Goal: Communication & Community: Answer question/provide support

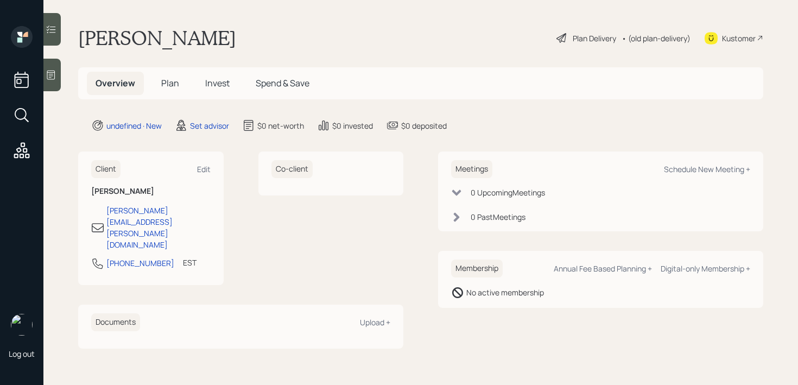
click at [39, 78] on div "Log out" at bounding box center [21, 192] width 43 height 385
click at [57, 74] on div at bounding box center [51, 75] width 17 height 33
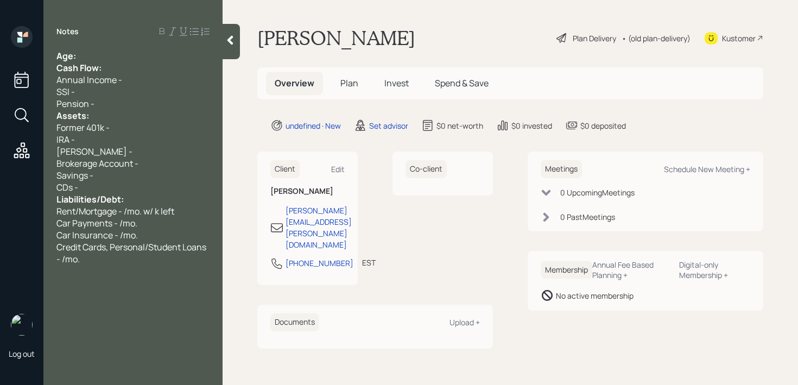
click at [81, 57] on div "Age:" at bounding box center [132, 56] width 153 height 12
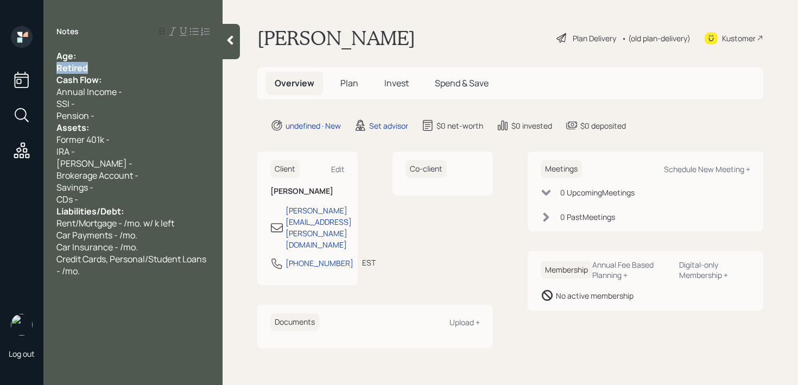
drag, startPoint x: 82, startPoint y: 67, endPoint x: 0, endPoint y: 67, distance: 82.0
click at [0, 67] on div "Log out Notes Age: Retired Cash Flow: Annual Income - SSI - Pension - Assets: F…" at bounding box center [399, 192] width 798 height 385
click at [116, 62] on div "Retired" at bounding box center [132, 68] width 153 height 12
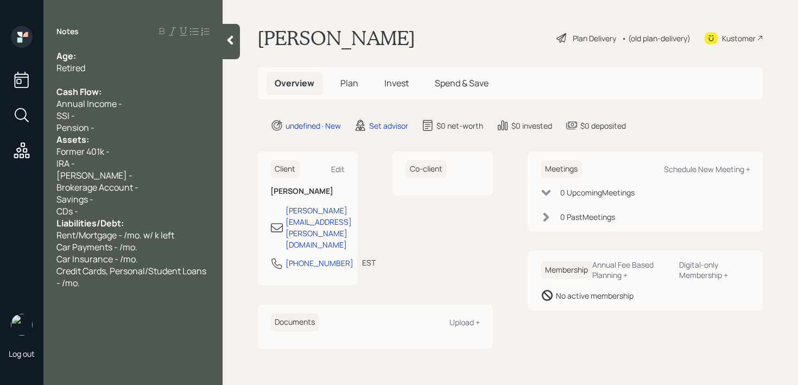
click at [117, 131] on div "Pension -" at bounding box center [132, 128] width 153 height 12
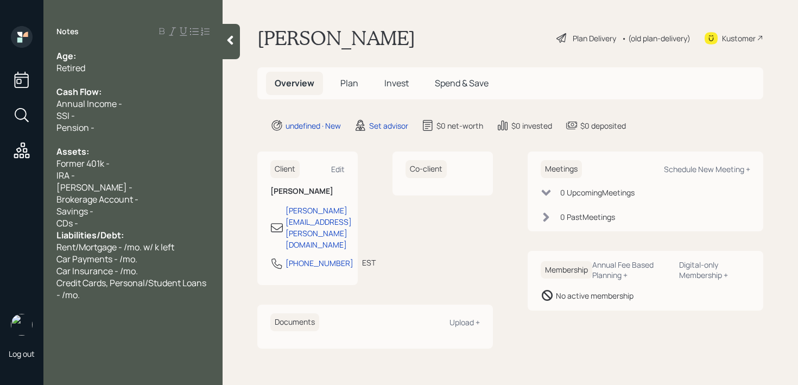
click at [130, 225] on div "CDs -" at bounding box center [132, 223] width 153 height 12
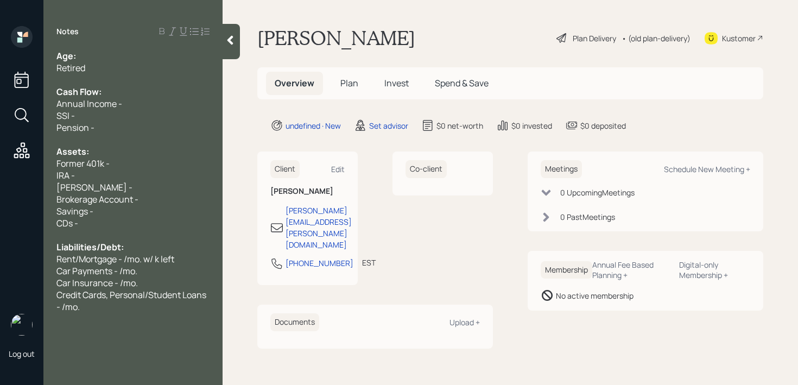
click at [136, 71] on div "Retired" at bounding box center [132, 68] width 153 height 12
drag, startPoint x: 139, startPoint y: 73, endPoint x: 0, endPoint y: 71, distance: 139.0
click at [0, 71] on div "Log out Notes Age: Semi-retired Cash Flow: Annual Income - SSI - Pension - Asse…" at bounding box center [399, 192] width 798 height 385
click at [141, 67] on div "Semi-retired" at bounding box center [132, 68] width 153 height 12
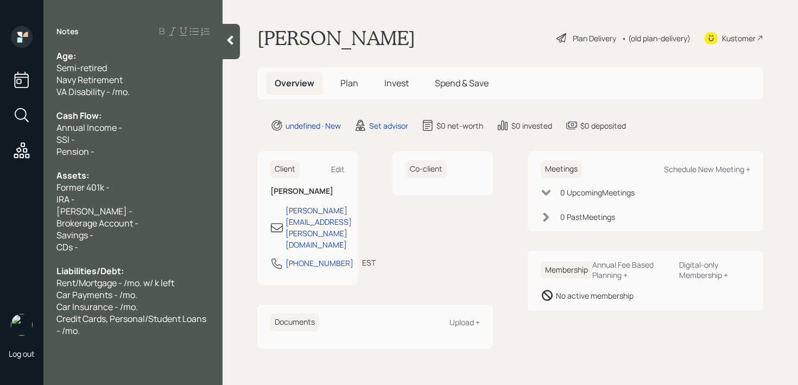
click at [160, 84] on div "Navy Retirement" at bounding box center [132, 80] width 153 height 12
click at [151, 58] on div "Age:" at bounding box center [132, 56] width 153 height 12
drag, startPoint x: 90, startPoint y: 56, endPoint x: 80, endPoint y: 56, distance: 9.8
click at [80, 56] on div "Age: [DEMOGRAPHIC_DATA]" at bounding box center [132, 56] width 153 height 12
click at [91, 56] on div "Age: [DEMOGRAPHIC_DATA]" at bounding box center [132, 56] width 153 height 12
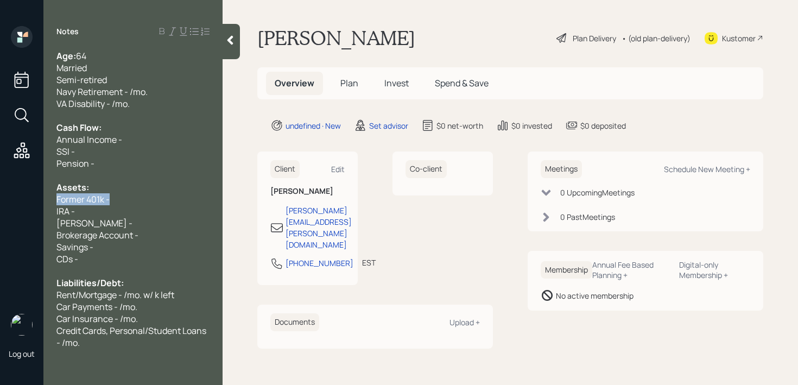
drag, startPoint x: 119, startPoint y: 201, endPoint x: 11, endPoint y: 201, distance: 107.5
click at [12, 201] on div "Log out Notes Age: [DEMOGRAPHIC_DATA] Married Semi-retired Navy Retirement - /m…" at bounding box center [399, 192] width 798 height 385
click at [70, 214] on span "IRA -" at bounding box center [65, 211] width 18 height 12
click at [92, 213] on div "IRA -" at bounding box center [132, 211] width 153 height 12
drag, startPoint x: 119, startPoint y: 197, endPoint x: 0, endPoint y: 197, distance: 118.9
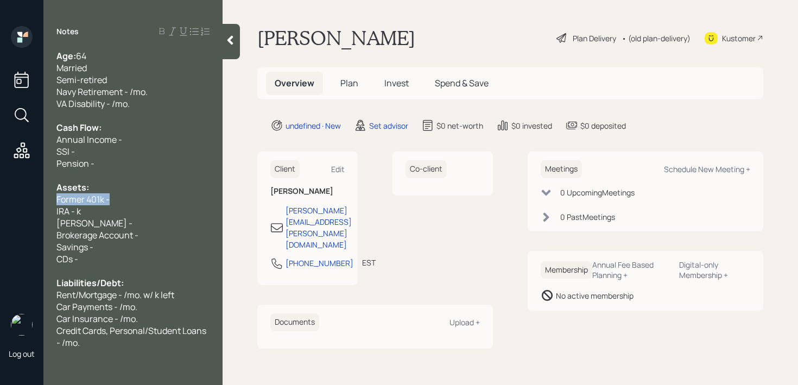
click at [0, 197] on div "Log out Notes Age: [DEMOGRAPHIC_DATA] Married Semi-retired Navy Retirement - /m…" at bounding box center [399, 192] width 798 height 385
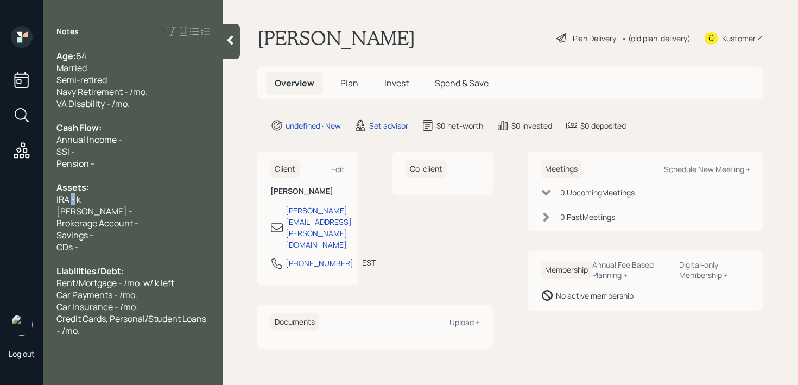
click at [73, 199] on span "IRA - k" at bounding box center [68, 199] width 24 height 12
drag, startPoint x: 106, startPoint y: 208, endPoint x: 0, endPoint y: 208, distance: 105.9
click at [0, 208] on div "Log out Notes Age: [DEMOGRAPHIC_DATA] Married Semi-retired Navy Retirement - /m…" at bounding box center [399, 192] width 798 height 385
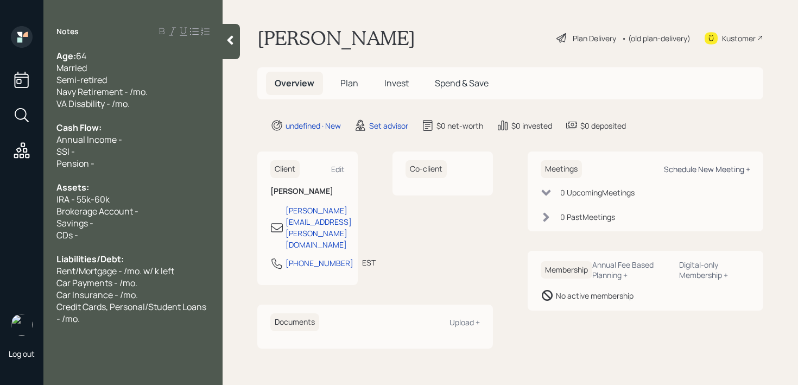
click at [735, 172] on div "Schedule New Meeting +" at bounding box center [707, 169] width 86 height 10
select select "round-[PERSON_NAME]"
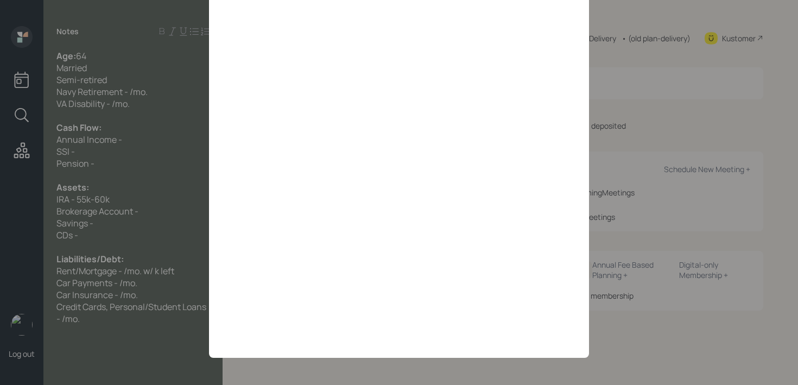
scroll to position [1, 0]
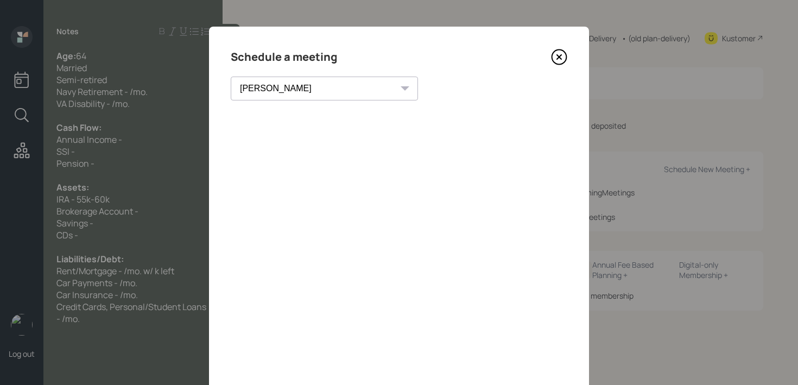
click at [555, 60] on icon at bounding box center [559, 57] width 16 height 16
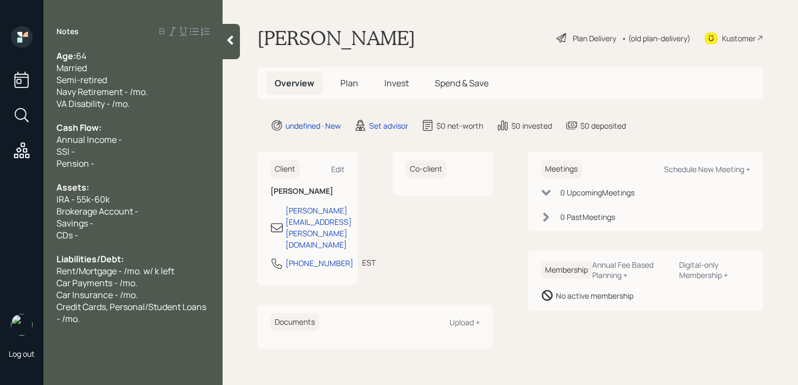
click at [123, 315] on div "Credit Cards, Personal/Student Loans - /mo." at bounding box center [132, 313] width 153 height 24
click at [130, 73] on div "Married" at bounding box center [132, 68] width 153 height 12
click at [147, 96] on span "Navy Retirement - /mo." at bounding box center [101, 92] width 91 height 12
click at [160, 96] on div "Navy Retirement - /mo." at bounding box center [132, 92] width 153 height 12
click at [132, 88] on span "Navy Retirement - /mo." at bounding box center [101, 92] width 91 height 12
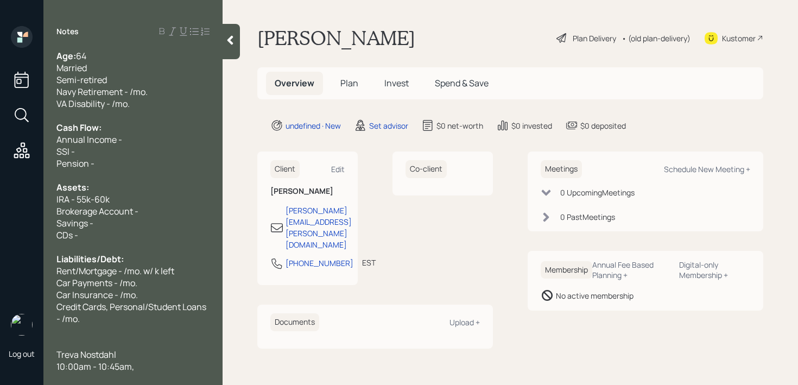
click at [112, 101] on span "VA Disability - /mo." at bounding box center [92, 104] width 73 height 12
click at [128, 102] on span "VA Disability - little over 6k/mo." at bounding box center [117, 104] width 122 height 12
click at [144, 94] on span "Navy Retirement - /mo." at bounding box center [101, 92] width 91 height 12
click at [58, 106] on span "VA Disability - little over 6k/mo." at bounding box center [117, 104] width 122 height 12
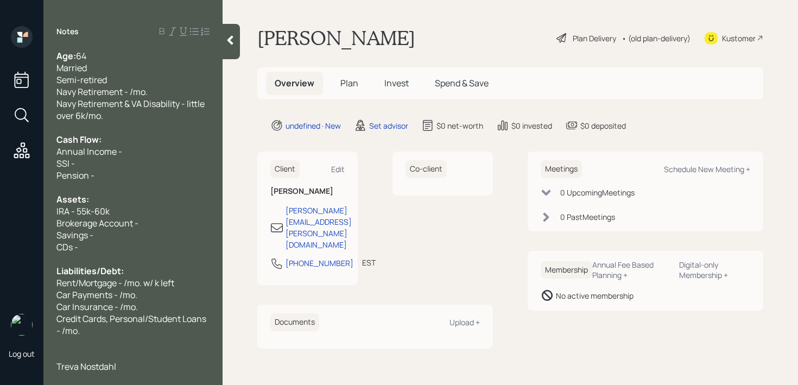
click at [86, 172] on span "Pension -" at bounding box center [75, 175] width 38 height 12
drag, startPoint x: 163, startPoint y: 89, endPoint x: 16, endPoint y: 89, distance: 147.1
click at [16, 89] on div "Log out Notes Age: [DEMOGRAPHIC_DATA] Married Semi-retired Navy Retirement - /m…" at bounding box center [399, 192] width 798 height 385
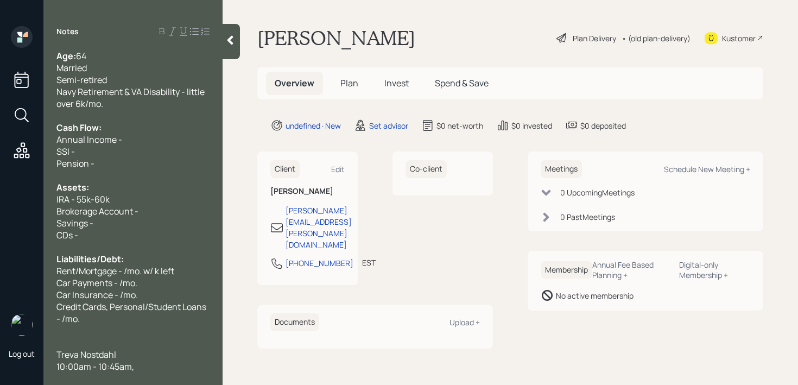
click at [136, 132] on div "Cash Flow:" at bounding box center [132, 128] width 153 height 12
click at [136, 139] on div "Annual Income -" at bounding box center [132, 140] width 153 height 12
drag, startPoint x: 86, startPoint y: 135, endPoint x: 17, endPoint y: 135, distance: 68.4
click at [17, 135] on div "Log out Notes Age: [DEMOGRAPHIC_DATA] Married Semi-retired Navy Retirement & VA…" at bounding box center [399, 192] width 798 height 385
click at [59, 159] on span "Pension -" at bounding box center [75, 163] width 38 height 12
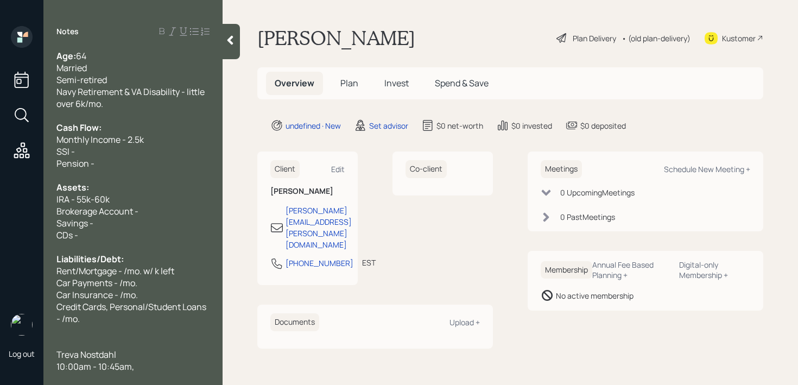
click at [83, 159] on span "Pension -" at bounding box center [75, 163] width 38 height 12
drag, startPoint x: 112, startPoint y: 159, endPoint x: 52, endPoint y: 151, distance: 60.8
click at [52, 151] on div "Age: [DEMOGRAPHIC_DATA] Married Semi-retired Navy Retirement & VA Disability - …" at bounding box center [132, 211] width 179 height 322
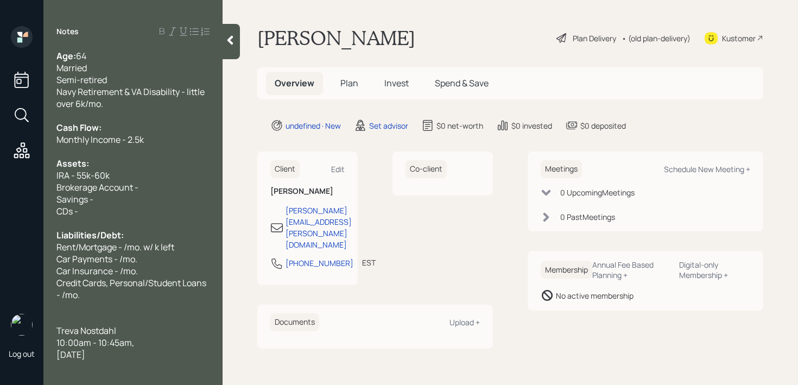
click at [144, 103] on div "Navy Retirement & VA Disability - little over 6k/mo." at bounding box center [132, 98] width 153 height 24
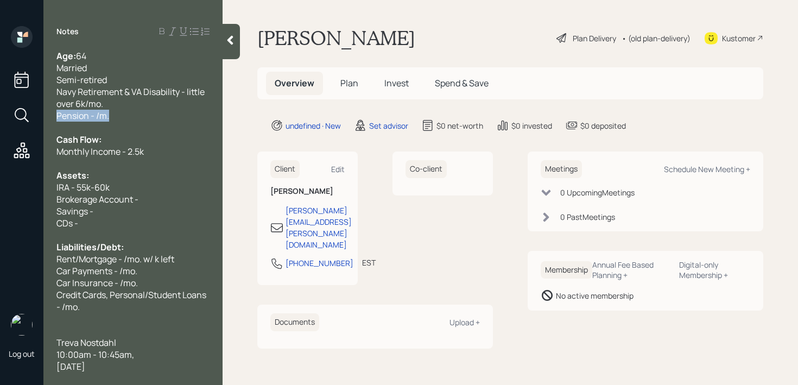
drag, startPoint x: 165, startPoint y: 117, endPoint x: 0, endPoint y: 117, distance: 165.0
click at [0, 117] on div "Log out Notes Age: [DEMOGRAPHIC_DATA] Married Semi-retired Navy Retirement & VA…" at bounding box center [399, 192] width 798 height 385
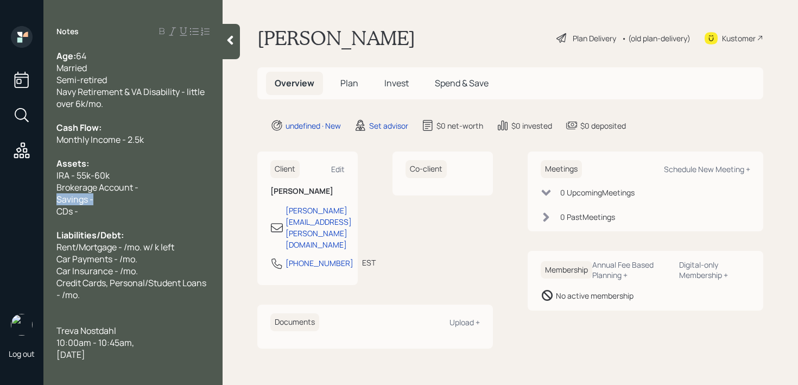
click at [144, 193] on div "Savings -" at bounding box center [132, 199] width 153 height 12
drag, startPoint x: 153, startPoint y: 193, endPoint x: 72, endPoint y: 193, distance: 80.9
click at [72, 193] on div "Savings -" at bounding box center [132, 199] width 153 height 12
drag, startPoint x: 155, startPoint y: 193, endPoint x: 0, endPoint y: 191, distance: 155.3
click at [0, 191] on div "Log out Notes Age: [DEMOGRAPHIC_DATA] Married Semi-retired Navy Retirement & VA…" at bounding box center [399, 192] width 798 height 385
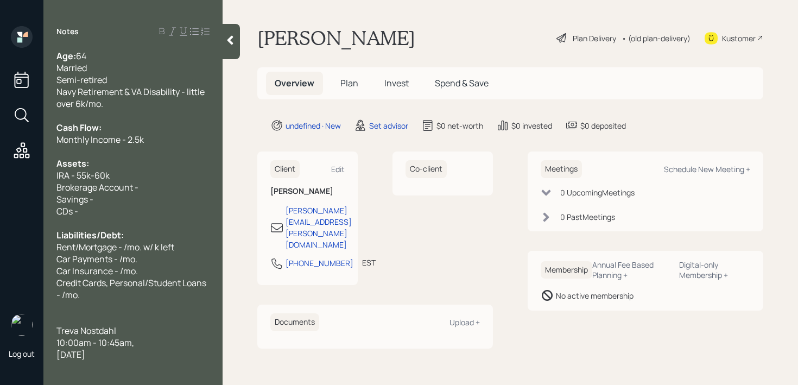
click at [96, 197] on div "Savings -" at bounding box center [132, 199] width 153 height 12
click at [160, 191] on div "Brokerage Account -" at bounding box center [132, 187] width 153 height 12
click at [176, 168] on div "Assets:" at bounding box center [132, 163] width 153 height 12
click at [179, 178] on div "IRA - 55k-60k" at bounding box center [132, 175] width 153 height 12
drag, startPoint x: 181, startPoint y: 187, endPoint x: 0, endPoint y: 187, distance: 181.3
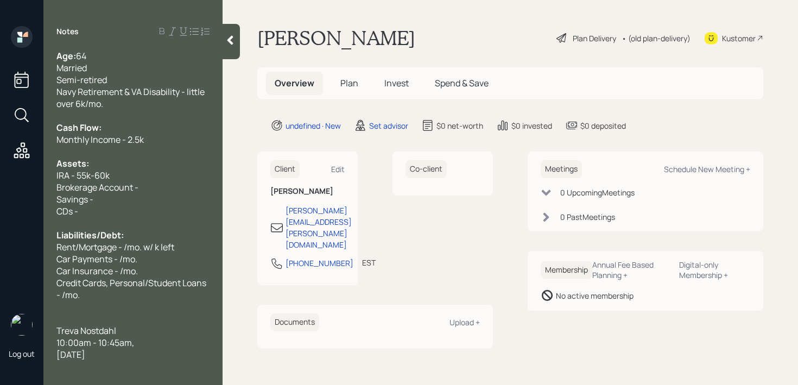
click at [0, 187] on div "Log out Notes Age: [DEMOGRAPHIC_DATA] Married Semi-retired Navy Retirement & VA…" at bounding box center [399, 192] width 798 height 385
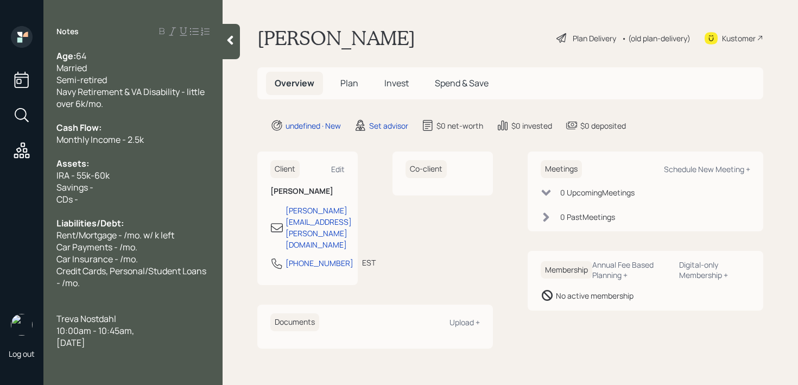
click at [137, 175] on div "IRA - 55k-60k" at bounding box center [132, 175] width 153 height 12
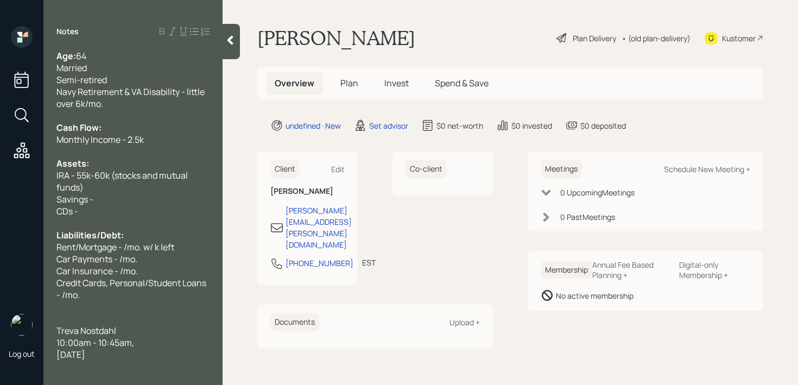
click at [126, 196] on div "Savings -" at bounding box center [132, 199] width 153 height 12
click at [135, 200] on div "Savings - 10k" at bounding box center [132, 199] width 153 height 12
drag, startPoint x: 134, startPoint y: 211, endPoint x: 0, endPoint y: 211, distance: 133.6
click at [0, 211] on div "Log out Notes Age: [DEMOGRAPHIC_DATA] Married Semi-retired Navy Retirement & VA…" at bounding box center [399, 192] width 798 height 385
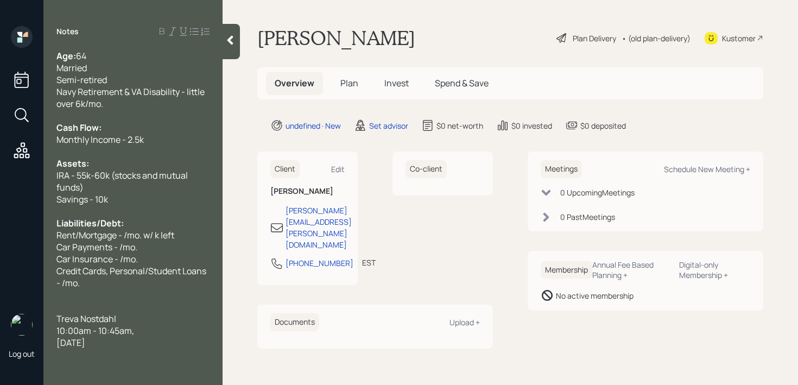
click at [178, 273] on span "Credit Cards, Personal/Student Loans - /mo." at bounding box center [131, 277] width 151 height 24
drag, startPoint x: 79, startPoint y: 232, endPoint x: 0, endPoint y: 232, distance: 79.3
click at [0, 232] on div "Log out Notes Age: [DEMOGRAPHIC_DATA] Married Semi-retired Navy Retirement & VA…" at bounding box center [399, 192] width 798 height 385
drag, startPoint x: 117, startPoint y: 236, endPoint x: 77, endPoint y: 236, distance: 40.2
click at [77, 236] on span "Rent Mortgage - /mo. w/ k left" at bounding box center [114, 235] width 116 height 12
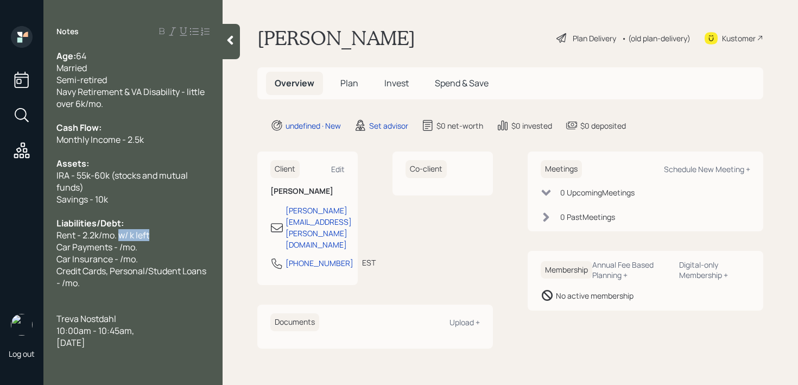
drag, startPoint x: 163, startPoint y: 239, endPoint x: 120, endPoint y: 239, distance: 43.4
click at [120, 239] on div "Rent - 2.2k/mo. w/ k left" at bounding box center [132, 235] width 153 height 12
click at [144, 238] on div "Rent - 2270k/mo." at bounding box center [132, 235] width 153 height 12
click at [162, 261] on div "Car Insurance - /mo." at bounding box center [132, 259] width 153 height 12
drag, startPoint x: 162, startPoint y: 249, endPoint x: 0, endPoint y: 249, distance: 162.3
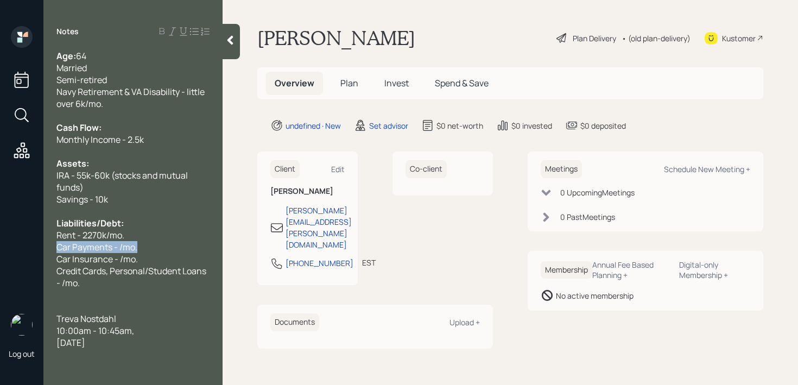
click at [0, 249] on div "Log out Notes Age: [DEMOGRAPHIC_DATA] Married Semi-retired Navy Retirement & VA…" at bounding box center [399, 192] width 798 height 385
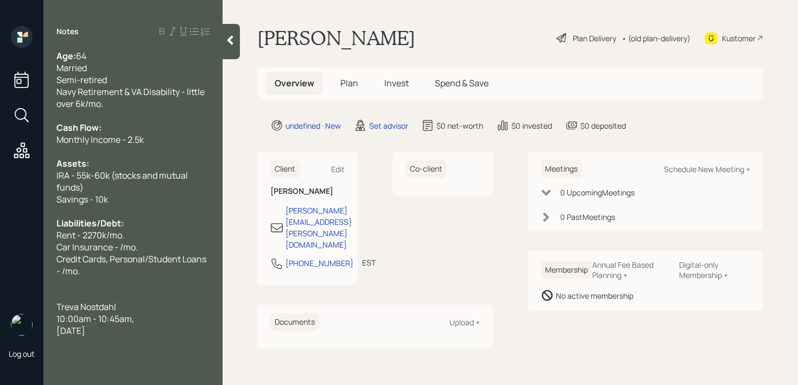
click at [171, 252] on div "Car Insurance - /mo." at bounding box center [132, 247] width 153 height 12
click at [117, 247] on span "Car Insurance - /mo." at bounding box center [96, 247] width 81 height 12
click at [149, 273] on div "Credit Cards, Personal/Student Loans - /mo." at bounding box center [132, 265] width 153 height 24
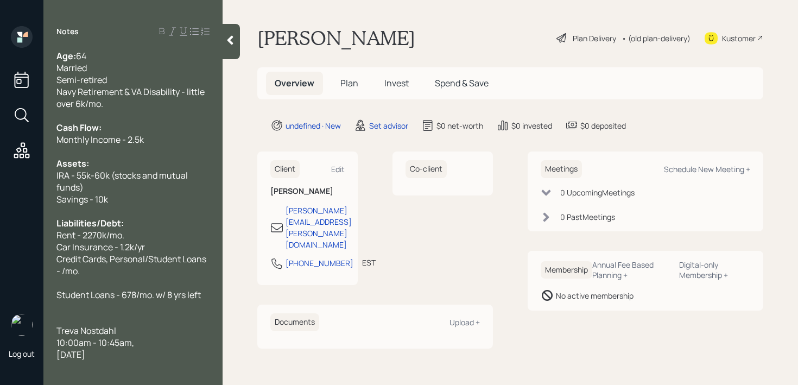
click at [110, 242] on span "Car Insurance - 1.2k/yr" at bounding box center [100, 247] width 88 height 12
click at [106, 279] on div at bounding box center [132, 283] width 153 height 12
drag, startPoint x: 107, startPoint y: 271, endPoint x: 40, endPoint y: 263, distance: 67.8
click at [40, 263] on div "Log out Notes Age: [DEMOGRAPHIC_DATA] Married Semi-retired Navy Retirement & VA…" at bounding box center [399, 192] width 798 height 385
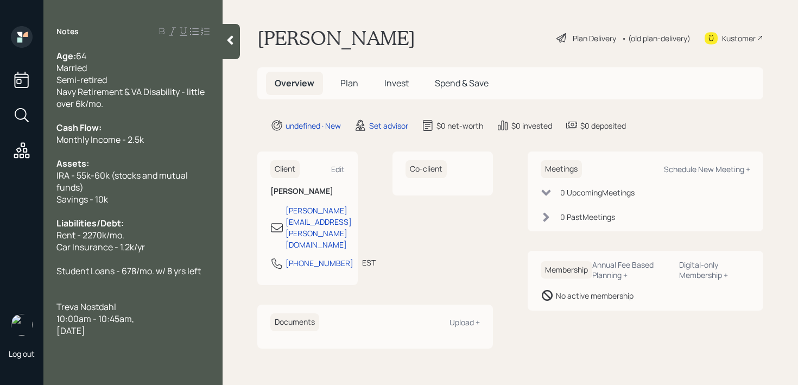
click at [182, 281] on div at bounding box center [132, 283] width 153 height 12
click at [184, 263] on div at bounding box center [132, 259] width 153 height 12
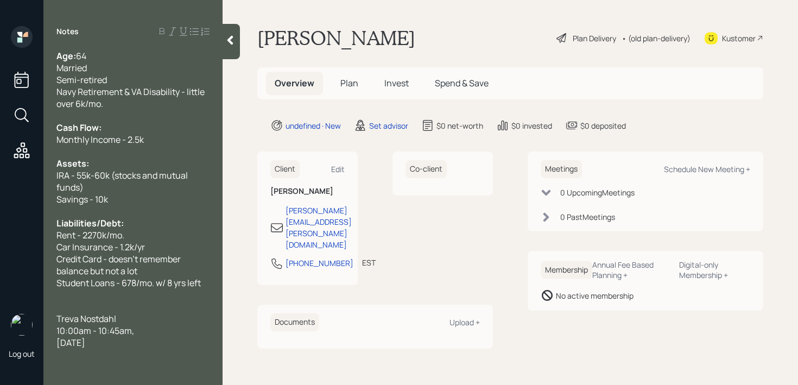
click at [207, 282] on div "Student Loans - 678/mo. w/ 8 yrs left" at bounding box center [132, 283] width 153 height 12
click at [207, 279] on div "Student Loans - 678/mo. w/ 8 yrs left" at bounding box center [132, 283] width 153 height 12
drag, startPoint x: 166, startPoint y: 342, endPoint x: 49, endPoint y: 320, distance: 118.2
click at [49, 320] on div "Age: [DEMOGRAPHIC_DATA] Married Semi-retired Navy Retirement & VA Disability - …" at bounding box center [132, 199] width 179 height 299
copy div "[PERSON_NAME] 10:00am - 10:45am[DATE]"
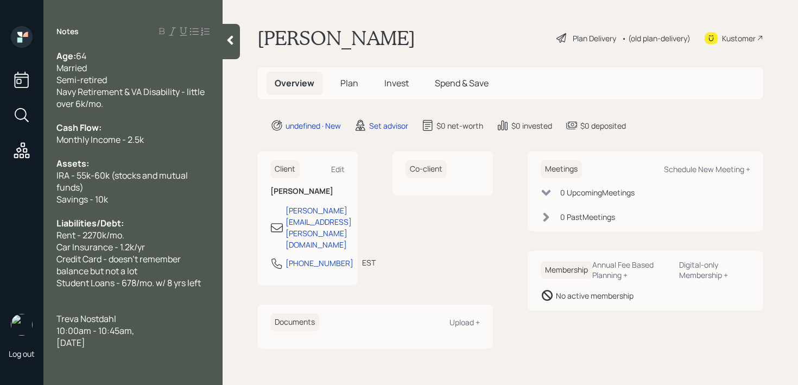
click at [752, 41] on div "Kustomer" at bounding box center [739, 38] width 34 height 11
drag, startPoint x: 165, startPoint y: 342, endPoint x: 31, endPoint y: 302, distance: 138.8
click at [31, 302] on div "Log out Notes Age: [DEMOGRAPHIC_DATA] Married Semi-retired Navy Retirement & VA…" at bounding box center [399, 192] width 798 height 385
drag, startPoint x: 150, startPoint y: 319, endPoint x: 214, endPoint y: 317, distance: 64.6
click at [214, 317] on div "Age: [DEMOGRAPHIC_DATA] Married Semi-retired Navy Retirement & VA Disability - …" at bounding box center [132, 193] width 179 height 287
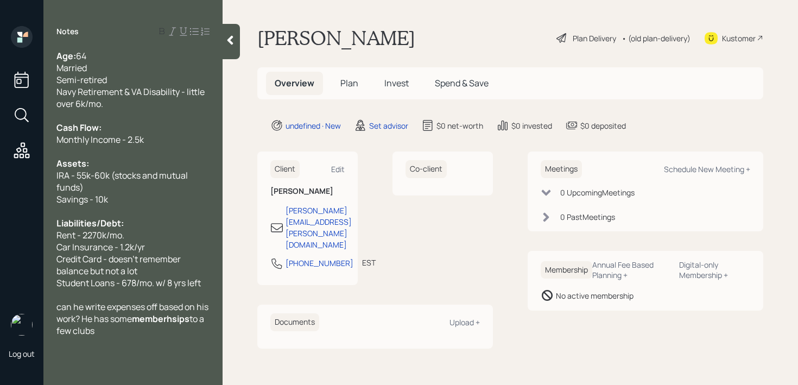
click at [189, 322] on span "memberhsips" at bounding box center [161, 319] width 58 height 12
click at [189, 319] on span "memberhsips" at bounding box center [161, 319] width 58 height 12
click at [200, 327] on div "can he write expenses off based on his work? He has some memberhsips to a few c…" at bounding box center [132, 319] width 153 height 36
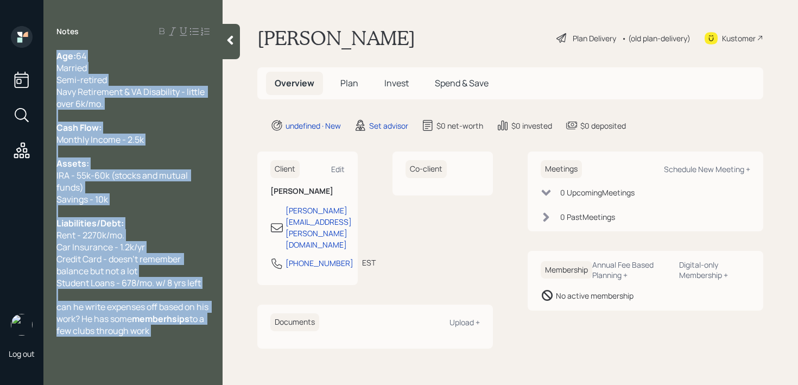
drag, startPoint x: 210, startPoint y: 320, endPoint x: 151, endPoint y: 320, distance: 58.6
click at [151, 320] on div "Age: [DEMOGRAPHIC_DATA] Married Semi-retired Navy Retirement & VA Disability - …" at bounding box center [132, 193] width 179 height 287
click at [151, 320] on span "memberhsips" at bounding box center [161, 319] width 58 height 12
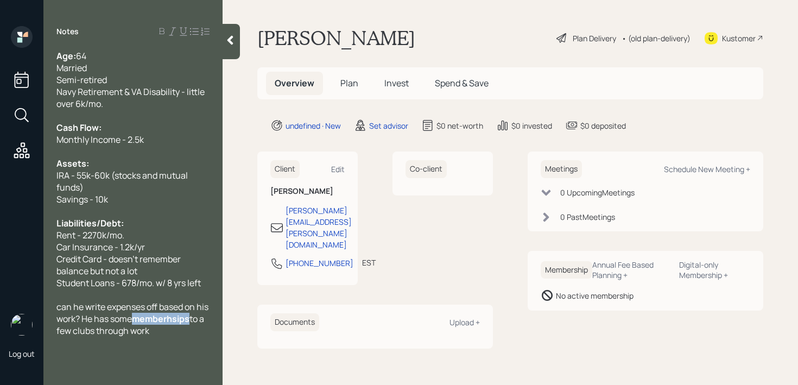
drag, startPoint x: 151, startPoint y: 320, endPoint x: 192, endPoint y: 320, distance: 40.7
click at [189, 320] on span "memberhsips" at bounding box center [161, 319] width 58 height 12
click at [197, 321] on span "can he write expenses off based on his work? He has some memberhsips" at bounding box center [133, 313] width 154 height 24
click at [197, 331] on div "can he write expenses off based on his work? He has some memberhsips to a few c…" at bounding box center [132, 319] width 153 height 36
click at [186, 321] on span "can he write expenses off based on his work? He has some memberhsips" at bounding box center [133, 313] width 154 height 24
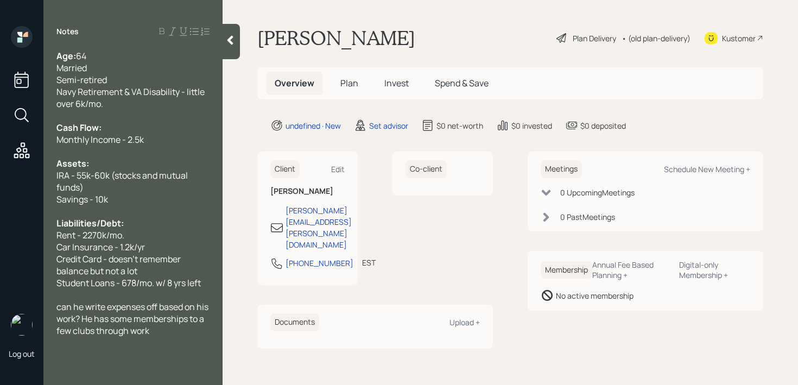
click at [91, 334] on span "to a few clubs through work" at bounding box center [130, 325] width 149 height 24
click at [198, 341] on div "Notes Age: [DEMOGRAPHIC_DATA] Married Semi-retired Navy Retirement & VA Disabil…" at bounding box center [132, 199] width 179 height 346
click at [199, 334] on div "can he write expenses off based on his work? He has some memberships to a few c…" at bounding box center [132, 319] width 153 height 36
click at [208, 281] on div "Student Loans - 678/mo. w/ 8 yrs left" at bounding box center [132, 283] width 153 height 12
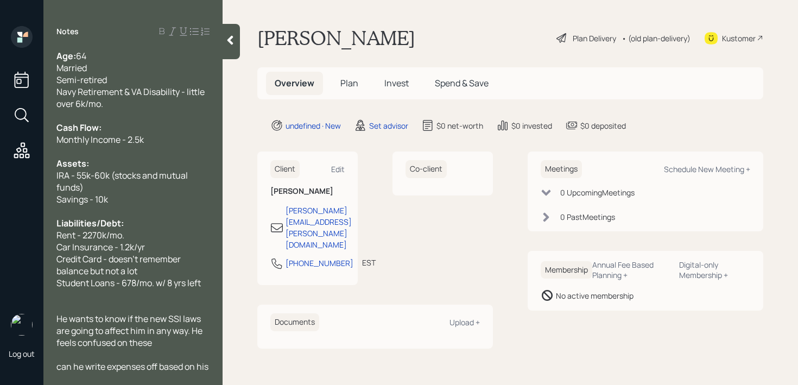
scroll to position [60, 0]
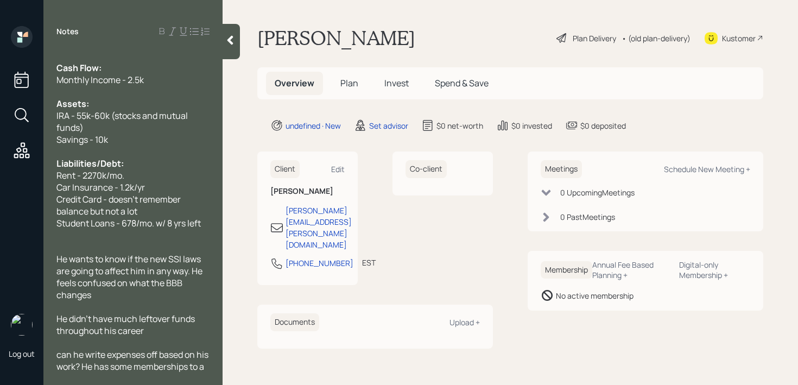
click at [169, 319] on span "He didn't have much leftover funds throughout his career" at bounding box center [126, 325] width 140 height 24
click at [193, 317] on span "He didn't have much surplus funds throughout his career" at bounding box center [125, 325] width 139 height 24
click at [151, 331] on div "He didn't have much surplus throughout his career" at bounding box center [132, 325] width 153 height 24
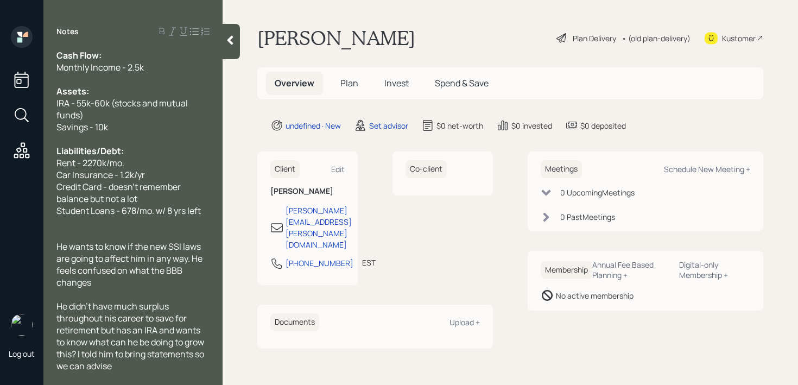
scroll to position [155, 0]
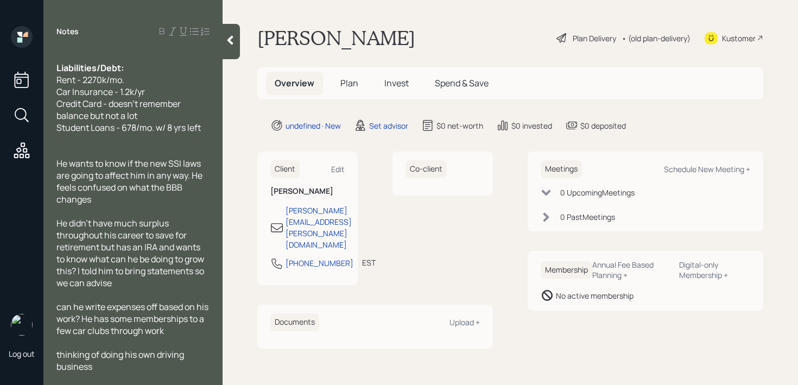
click at [143, 302] on span "can he write expenses off based on his work? He has some memberships" at bounding box center [133, 313] width 154 height 24
click at [164, 311] on span "can he write expenses off based on his work? He has some memberships" at bounding box center [133, 313] width 154 height 24
click at [165, 337] on div at bounding box center [132, 343] width 153 height 12
click at [192, 337] on div at bounding box center [132, 343] width 153 height 12
click at [59, 307] on span "can he write expenses off based on his work? He has some memberships" at bounding box center [133, 313] width 154 height 24
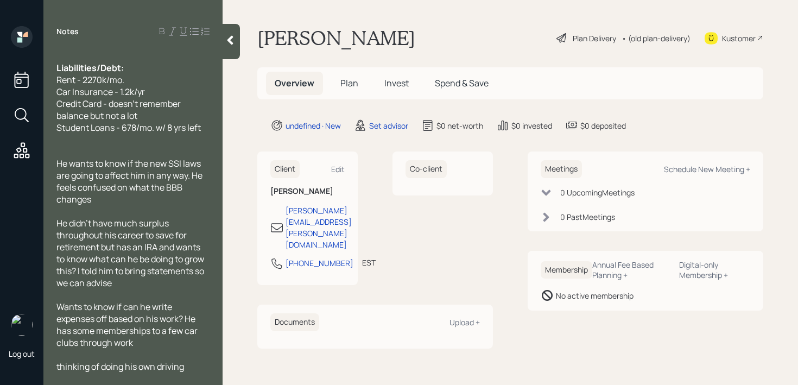
click at [61, 366] on span "thinking of doing his own driving business" at bounding box center [120, 372] width 129 height 24
click at [97, 129] on span "Student Loans - 678/mo. w/ 8 yrs left" at bounding box center [128, 128] width 144 height 12
click at [97, 141] on div at bounding box center [132, 140] width 153 height 12
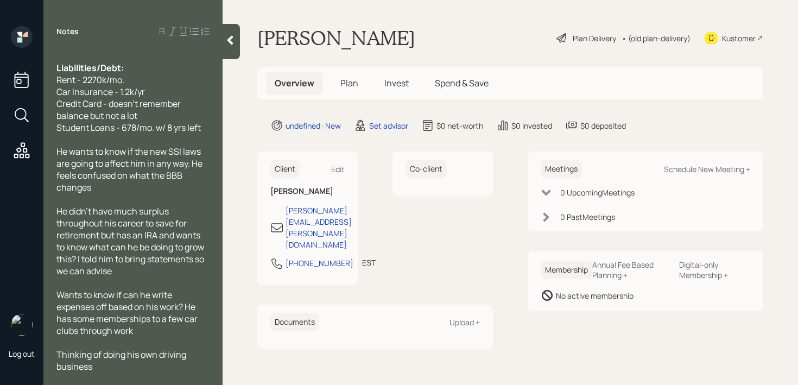
click at [58, 130] on span "Student Loans - 678/mo. w/ 8 yrs left" at bounding box center [128, 128] width 144 height 12
click at [107, 305] on span "Wants to know if can he write expenses off based on his work? He has some membe…" at bounding box center [126, 307] width 141 height 36
click at [192, 290] on div "Wants to know if can he write expenses off based on his work? He has some membe…" at bounding box center [132, 313] width 153 height 48
click at [119, 307] on span "Wants to know if can he write offexpenses off based on his work? He has some me…" at bounding box center [131, 307] width 151 height 36
click at [68, 309] on span "Wants to know if can he write offexpenses based on his work? He has some member…" at bounding box center [126, 307] width 141 height 36
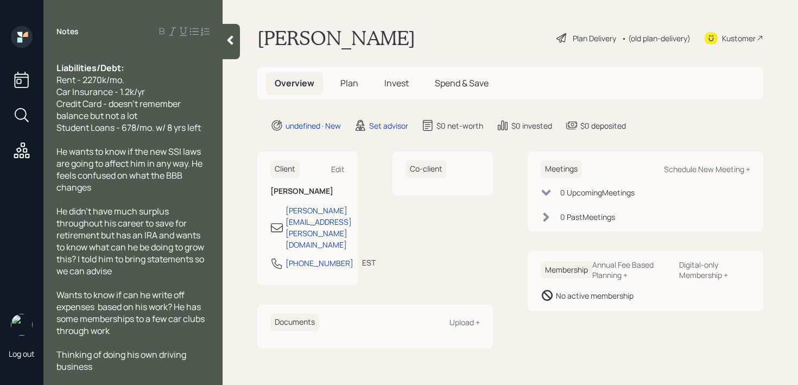
click at [125, 333] on div "Wants to know if can he write off expenses based on his work? He has some membe…" at bounding box center [132, 313] width 153 height 48
click at [117, 368] on div "Thinking of doing his own driving business" at bounding box center [132, 361] width 153 height 24
click at [98, 356] on span "Thinking of doing his own driving business" at bounding box center [121, 361] width 131 height 24
click at [137, 374] on div "Notes Age: [DEMOGRAPHIC_DATA] Married Semi-retired Navy Retirement & VA Disabil…" at bounding box center [132, 192] width 179 height 385
click at [140, 369] on div "Thinking of either doing his own driving business" at bounding box center [132, 361] width 153 height 24
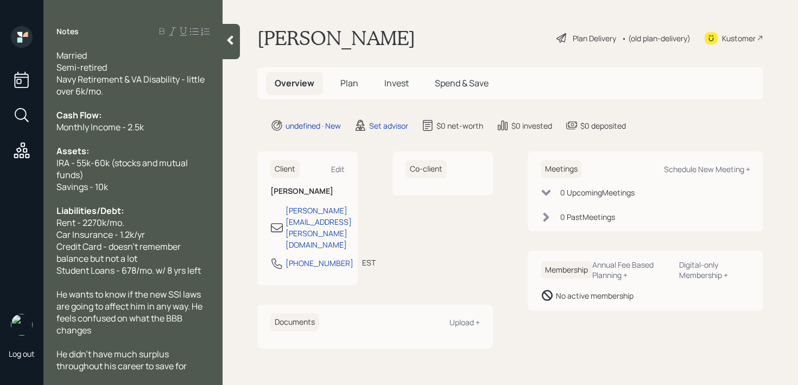
scroll to position [0, 0]
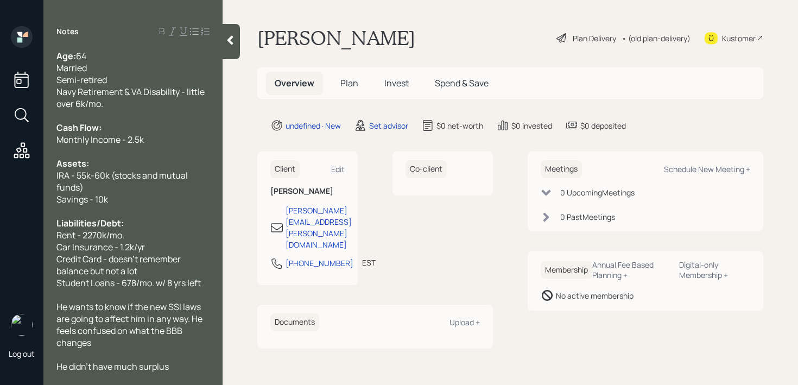
click at [227, 42] on icon at bounding box center [230, 40] width 11 height 11
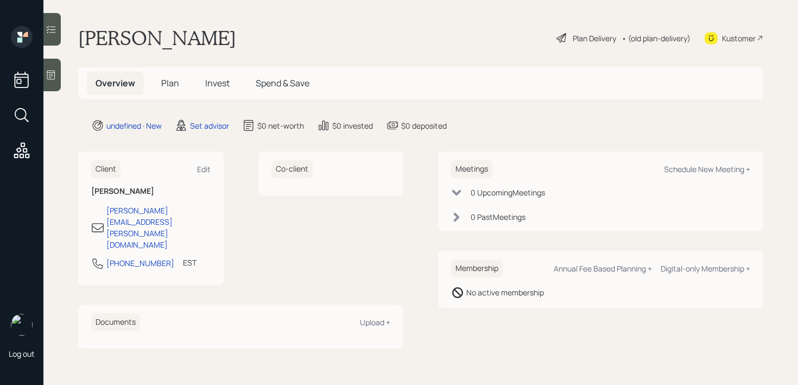
click at [371, 30] on div "[PERSON_NAME] Plan Delivery • (old plan-delivery) Kustomer" at bounding box center [420, 38] width 685 height 24
click at [48, 72] on icon at bounding box center [51, 75] width 8 height 9
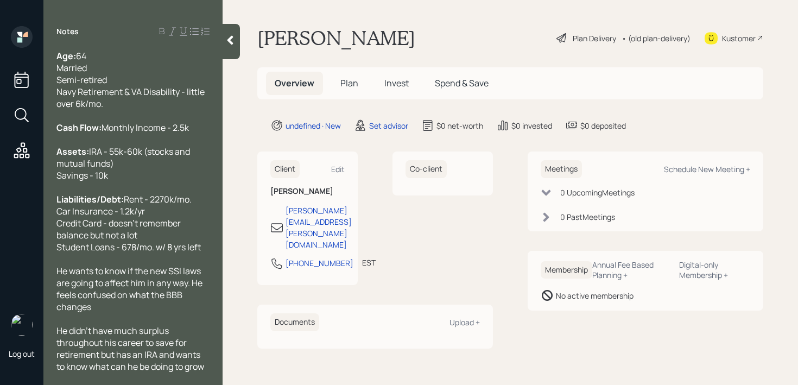
scroll to position [191, 0]
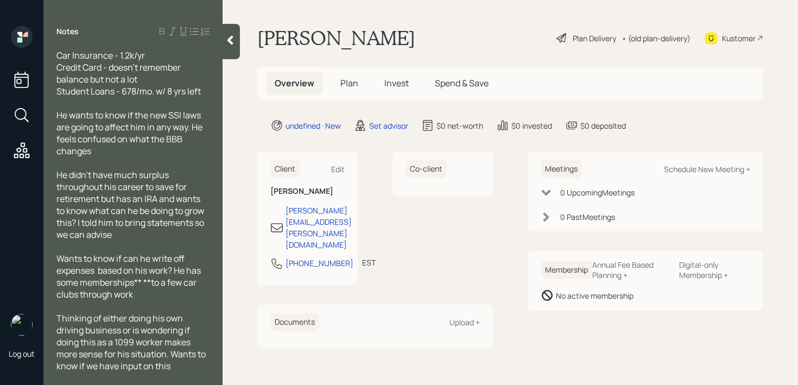
click at [227, 46] on div at bounding box center [231, 41] width 17 height 35
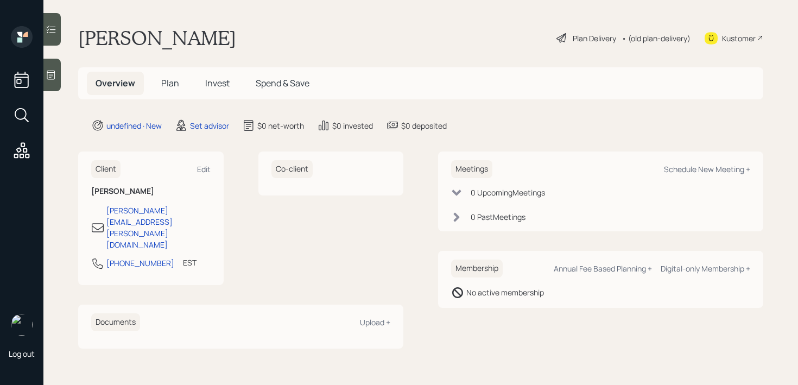
click at [429, 18] on main "[PERSON_NAME] Plan Delivery • (old plan-delivery) Kustomer Overview Plan Invest…" at bounding box center [420, 192] width 755 height 385
click at [54, 86] on div at bounding box center [51, 75] width 17 height 33
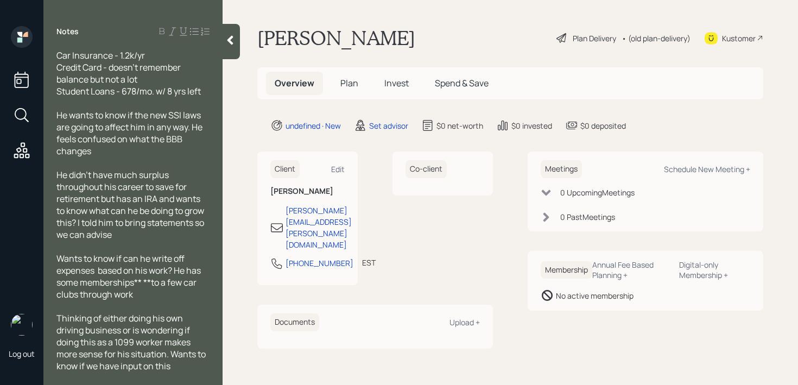
click at [178, 363] on div "Thinking of either doing his own driving business or is wondering if doing this…" at bounding box center [132, 342] width 153 height 60
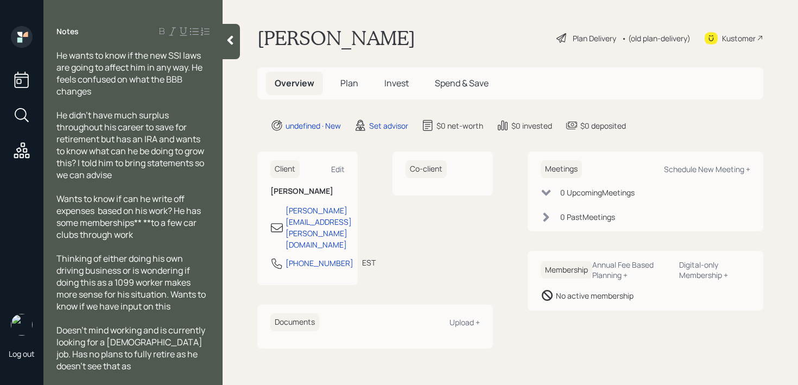
scroll to position [251, 0]
click at [232, 42] on icon at bounding box center [230, 40] width 6 height 9
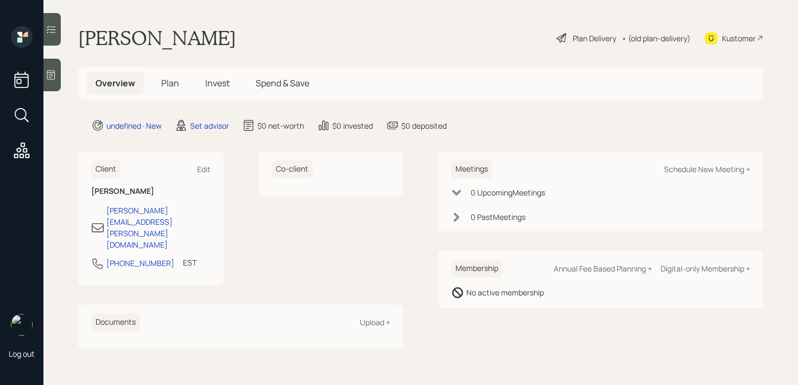
click at [450, 60] on main "[PERSON_NAME] Plan Delivery • (old plan-delivery) Kustomer Overview Plan Invest…" at bounding box center [420, 192] width 755 height 385
click at [52, 74] on icon at bounding box center [51, 75] width 8 height 9
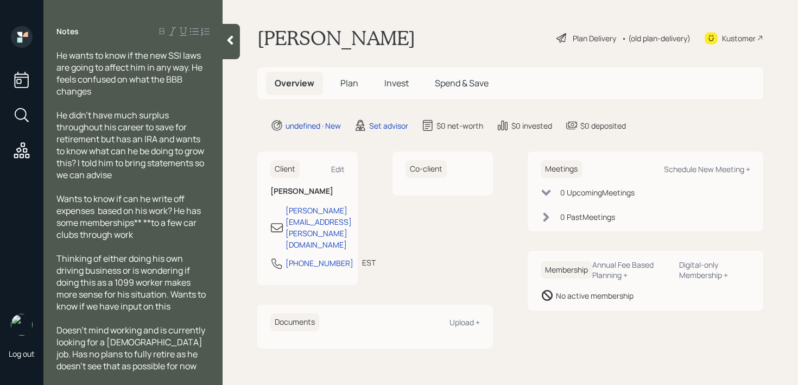
click at [231, 39] on icon at bounding box center [230, 40] width 6 height 9
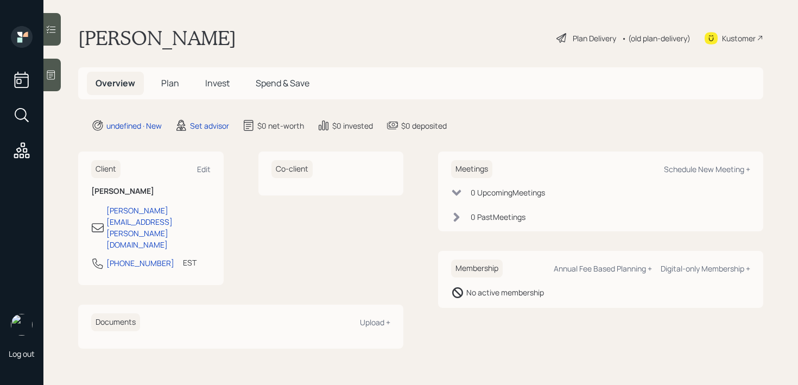
click at [326, 49] on div "[PERSON_NAME] Plan Delivery • (old plan-delivery) Kustomer" at bounding box center [420, 38] width 685 height 24
